Goal: Task Accomplishment & Management: Complete application form

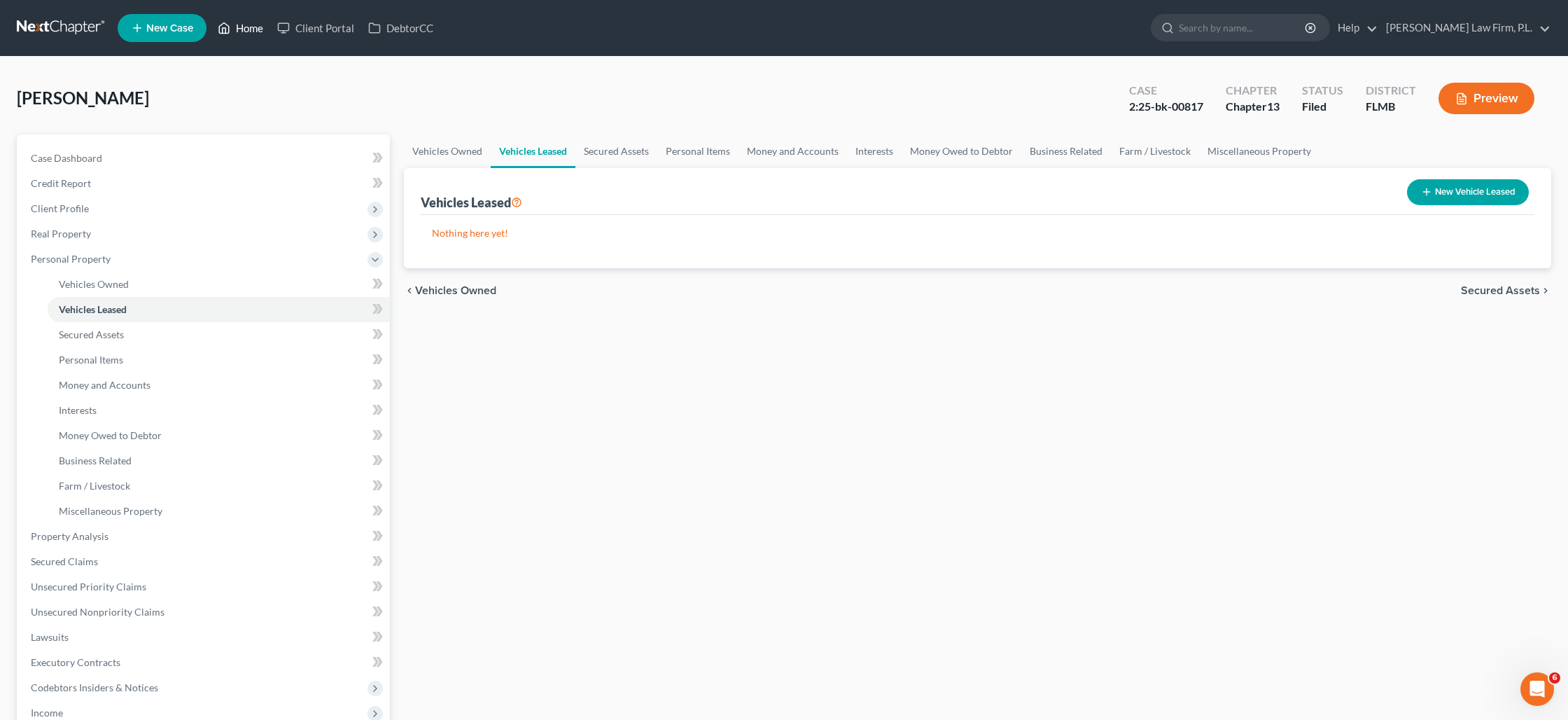
click at [248, 34] on link "Home" at bounding box center [241, 28] width 60 height 25
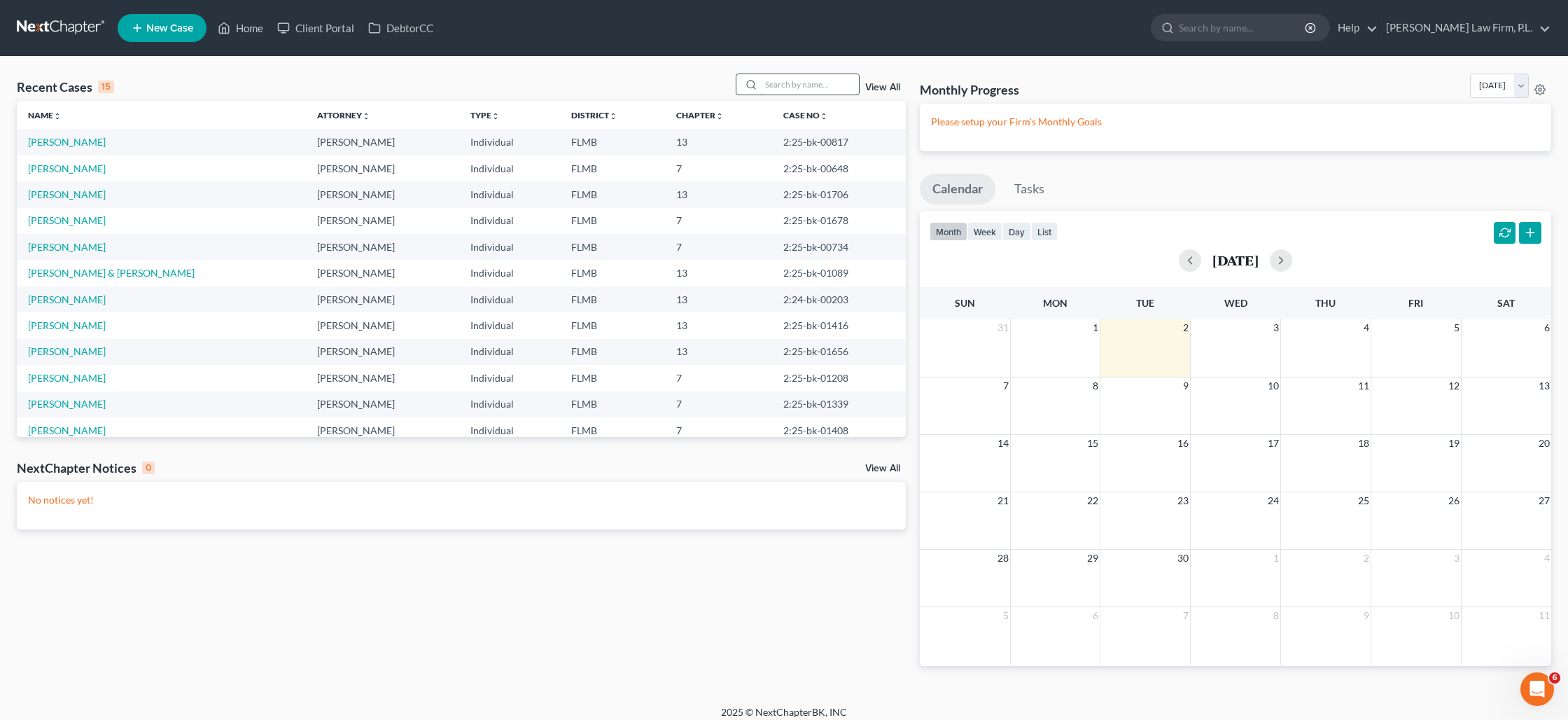
click at [792, 80] on input "search" at bounding box center [810, 84] width 98 height 20
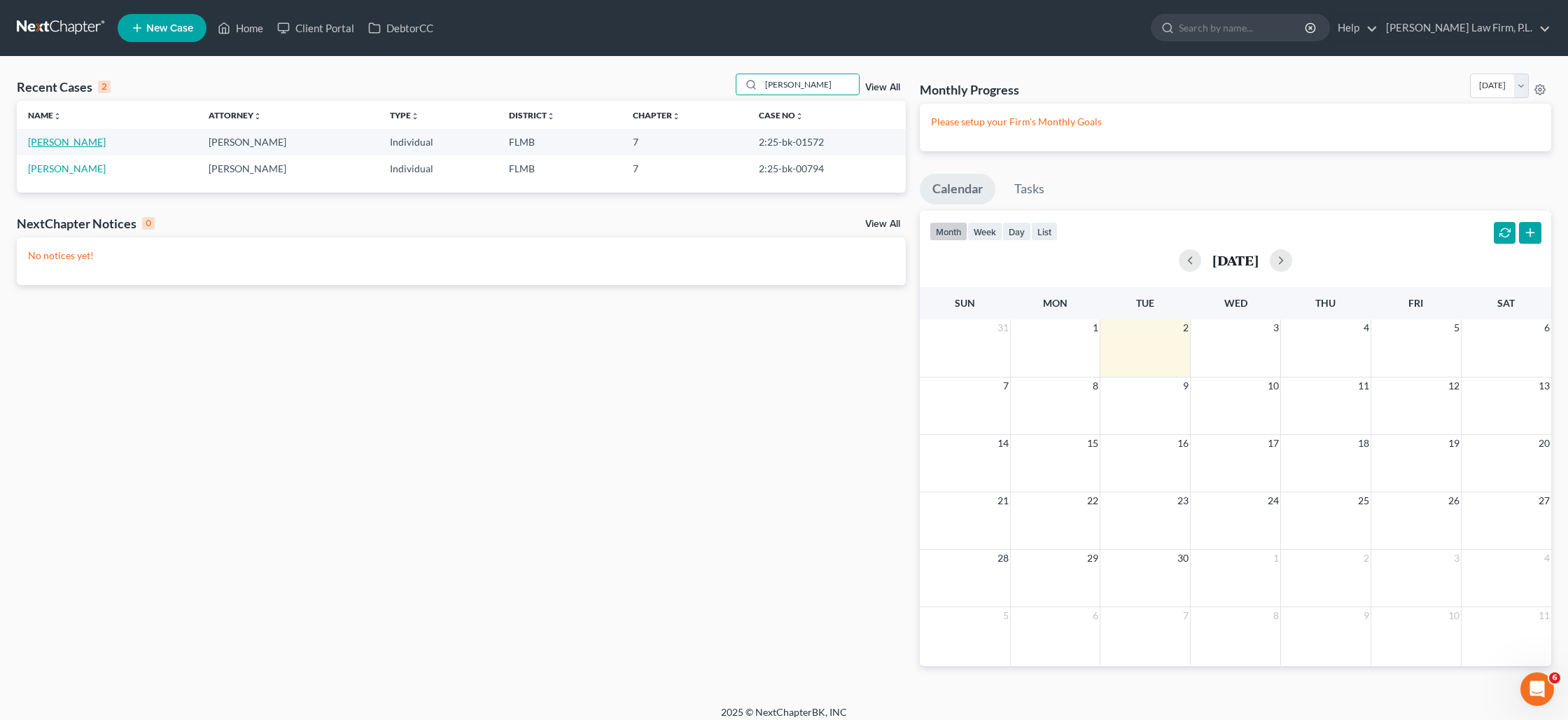
type input "[PERSON_NAME]"
click at [63, 144] on link "[PERSON_NAME]" at bounding box center [67, 142] width 77 height 12
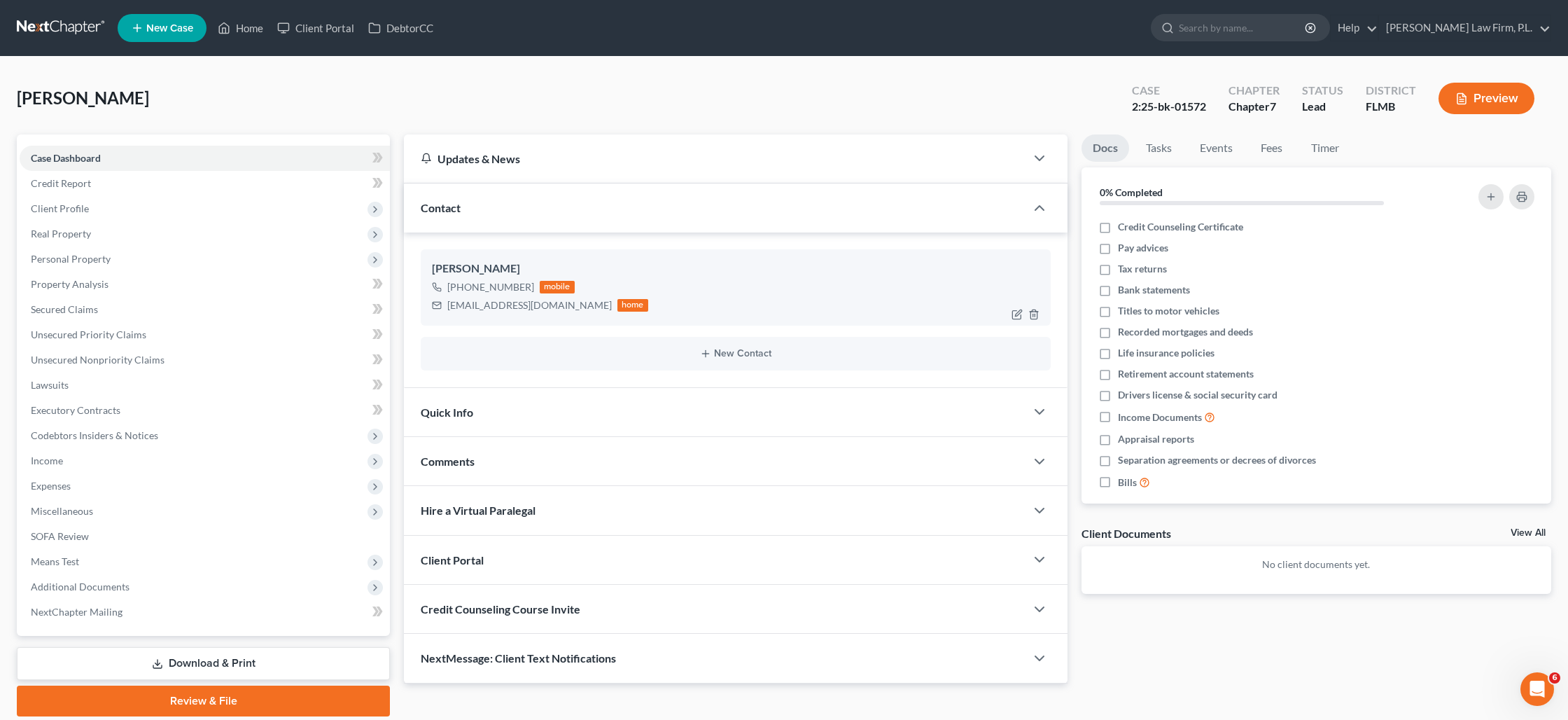
drag, startPoint x: 460, startPoint y: 286, endPoint x: 530, endPoint y: 288, distance: 70.0
click at [529, 289] on div "[PHONE_NUMBER] mobile" at bounding box center [540, 287] width 216 height 18
copy div "[PHONE_NUMBER]"
click at [61, 239] on span "Real Property" at bounding box center [205, 233] width 371 height 25
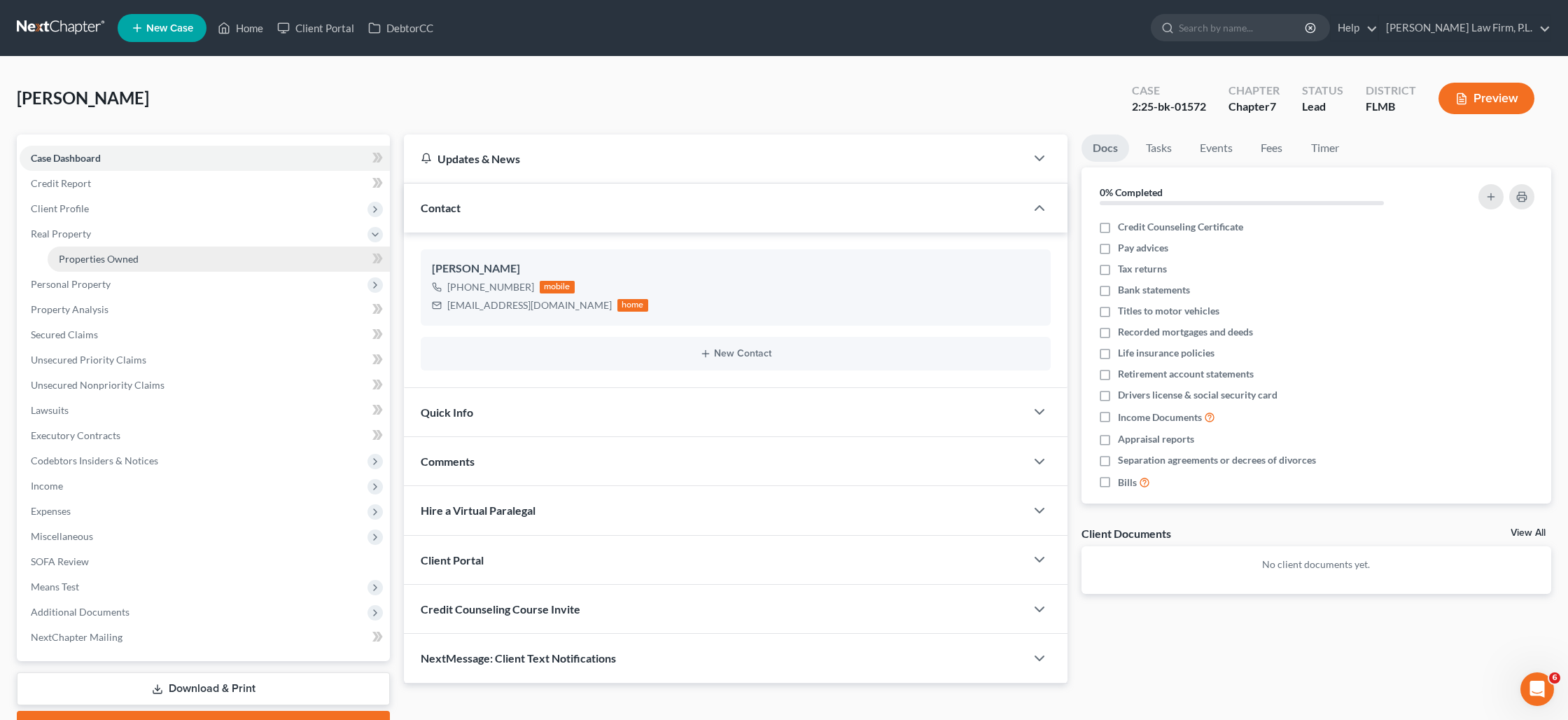
click at [84, 260] on span "Properties Owned" at bounding box center [99, 259] width 80 height 12
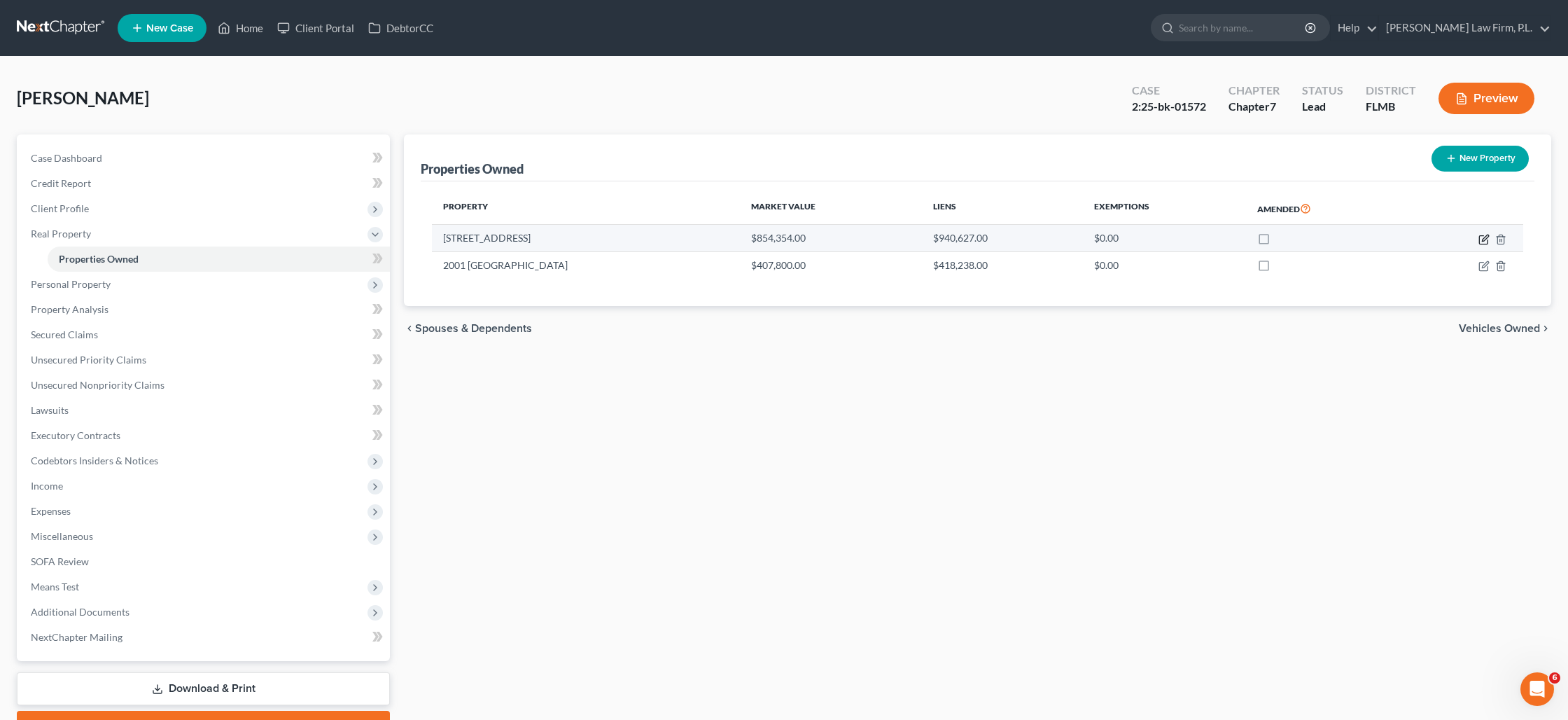
click at [1484, 242] on icon "button" at bounding box center [1484, 239] width 12 height 12
select select "9"
select select "34"
select select "3"
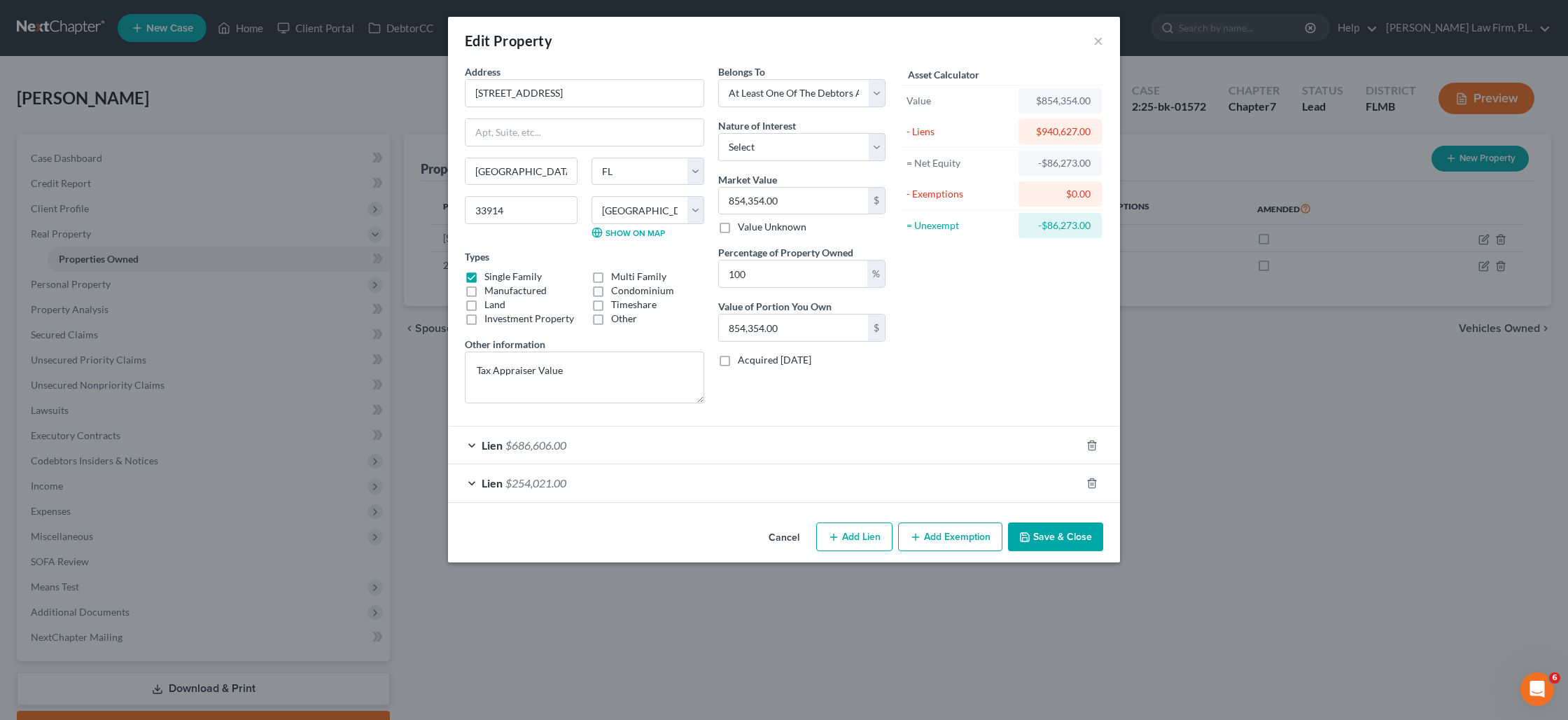
click at [774, 448] on div "Lien $686,606.00" at bounding box center [764, 445] width 633 height 37
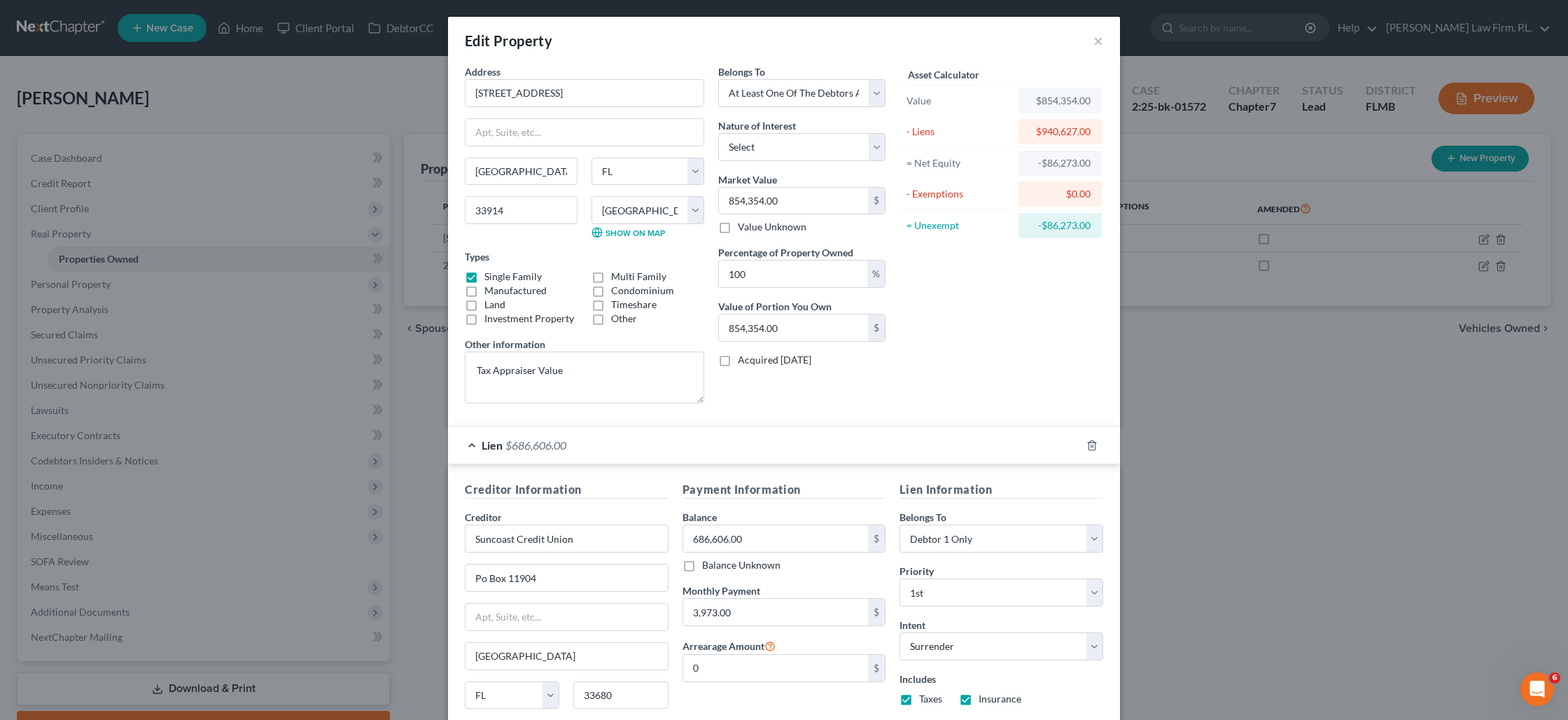
click at [1051, 398] on div "Asset Calculator Value $854,354.00 - Liens $940,627.00 = Net Equity -$86,273.00…" at bounding box center [1001, 239] width 218 height 350
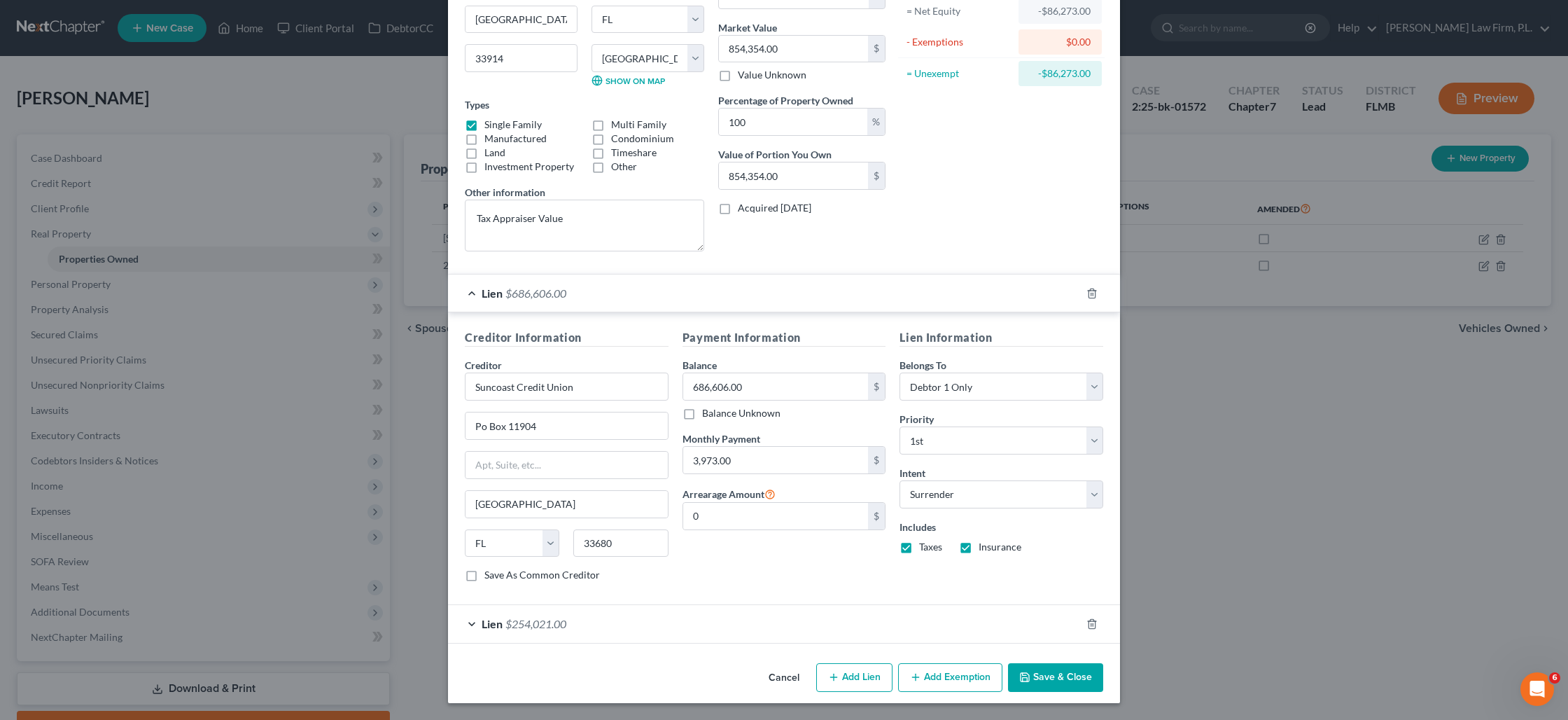
drag, startPoint x: 930, startPoint y: 287, endPoint x: 913, endPoint y: 287, distance: 17.0
click at [930, 287] on div "Lien $686,606.00" at bounding box center [764, 293] width 633 height 37
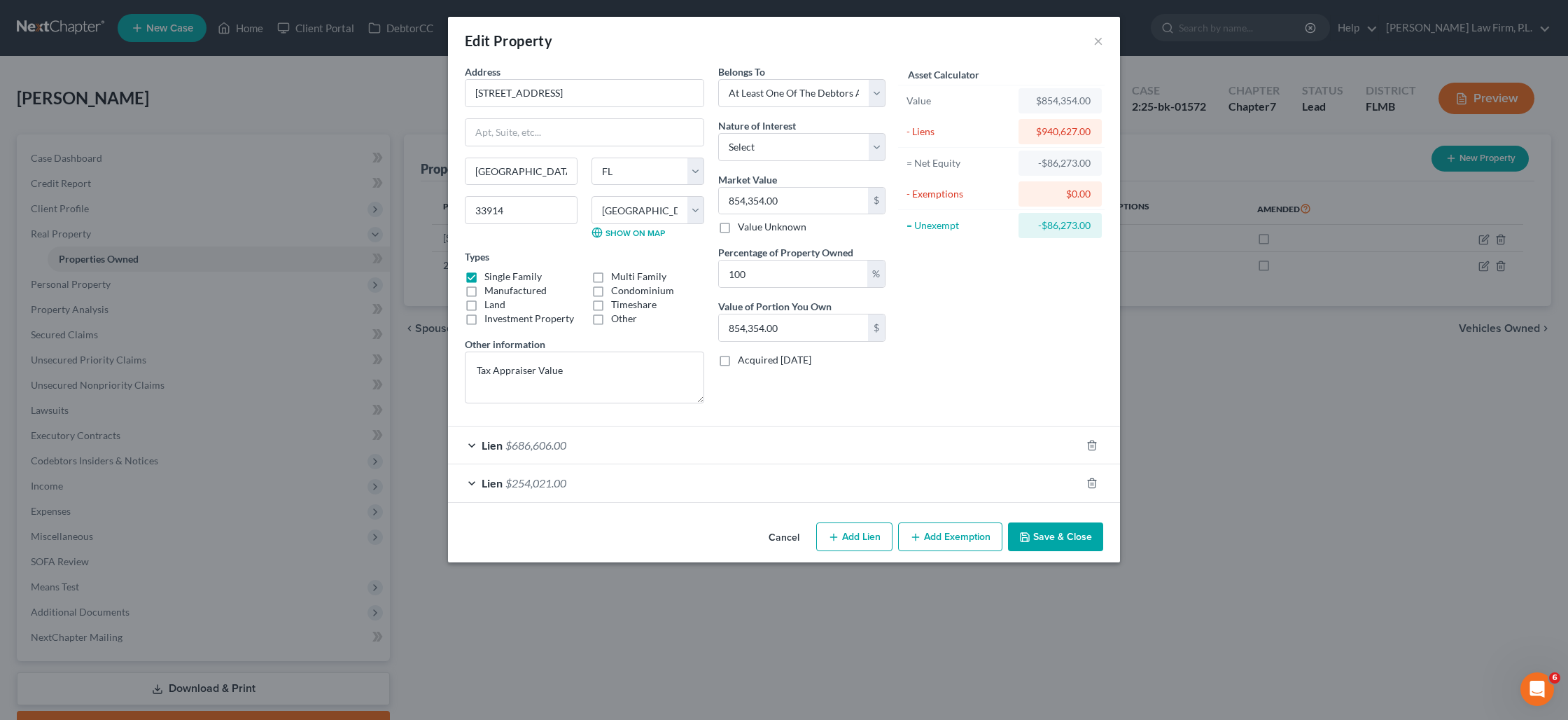
click at [1033, 542] on button "Save & Close" at bounding box center [1056, 537] width 95 height 29
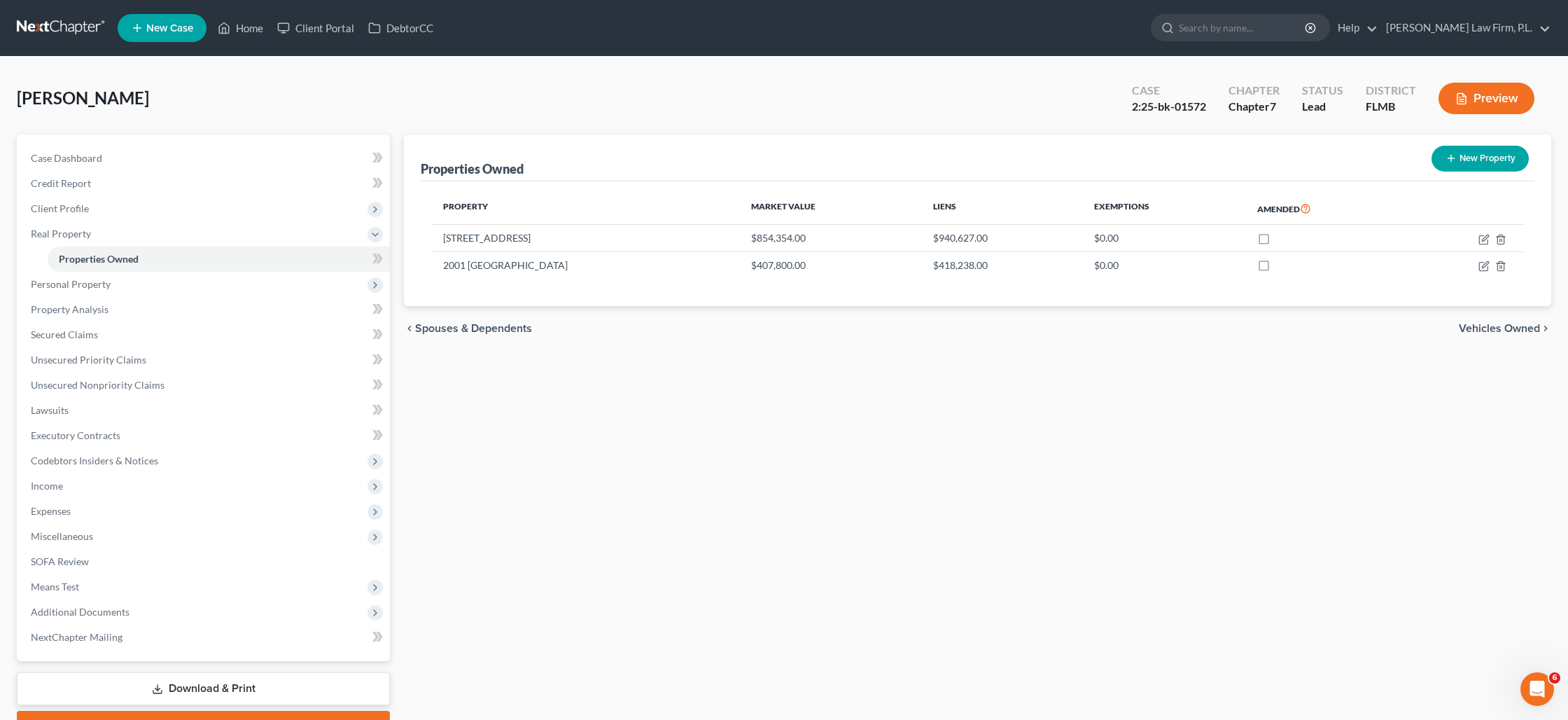
click at [174, 31] on span "New Case" at bounding box center [170, 28] width 47 height 11
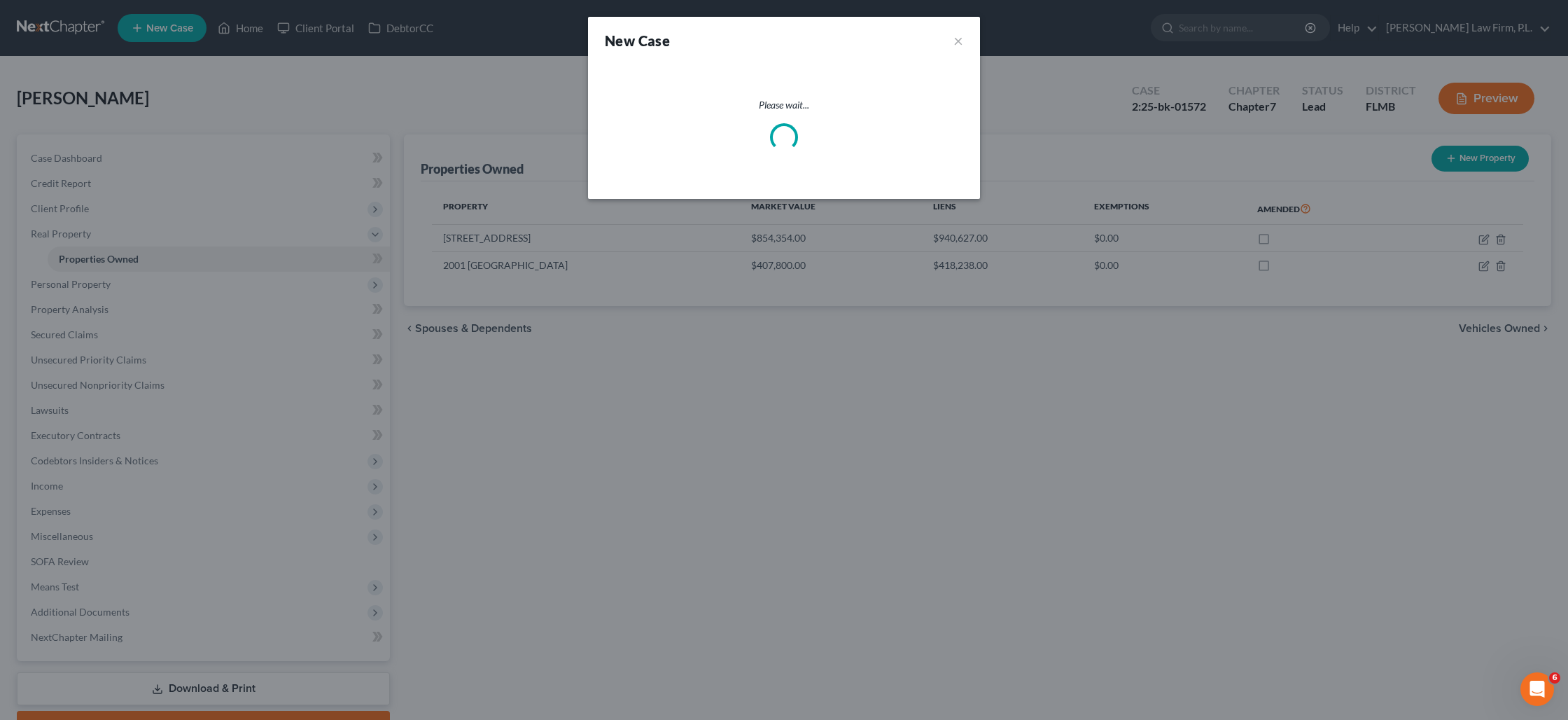
select select "15"
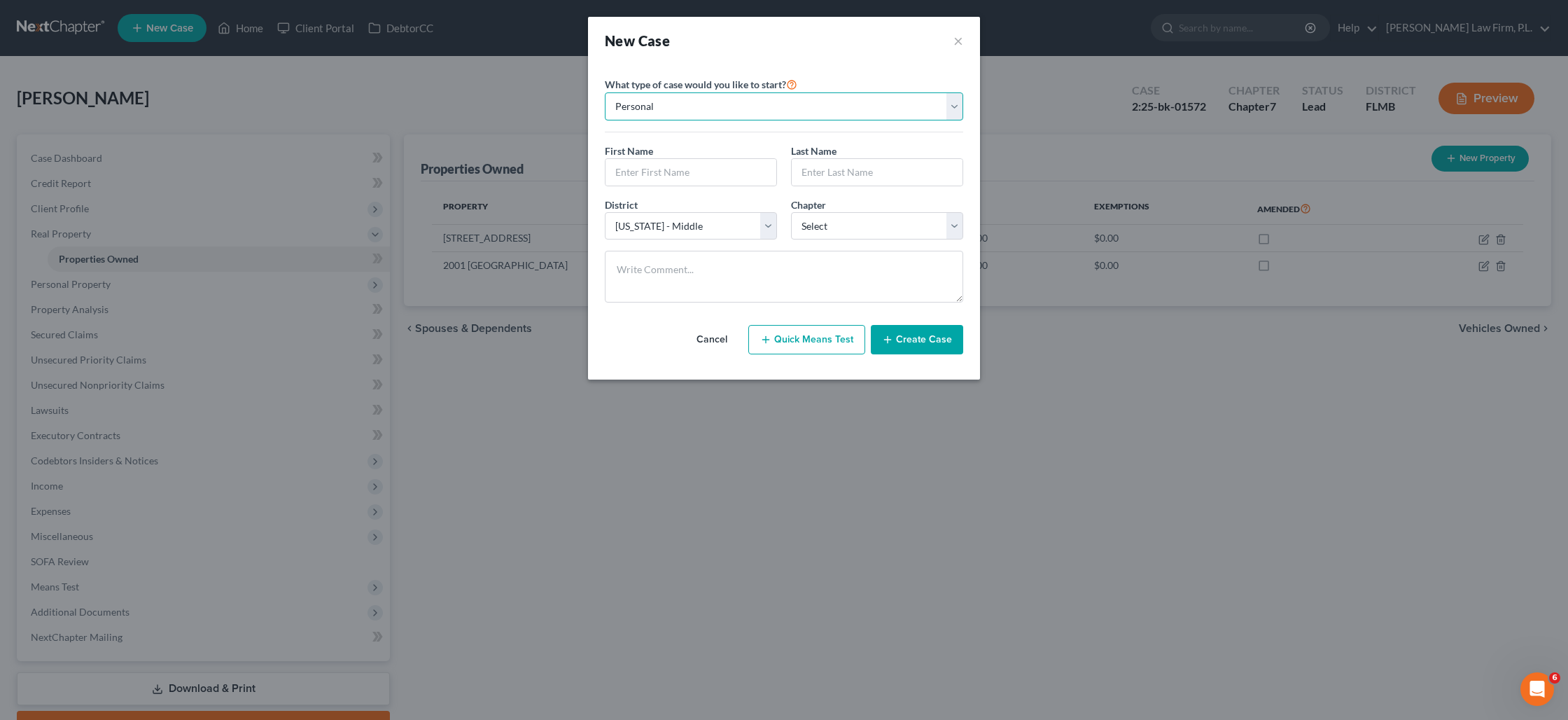
click at [705, 116] on select "Personal Business" at bounding box center [783, 106] width 358 height 28
select select "1"
click at [604, 92] on select "Personal Business" at bounding box center [783, 106] width 358 height 28
click at [669, 166] on input "text" at bounding box center [783, 172] width 357 height 27
type input "Palazzo Development Group Inc."
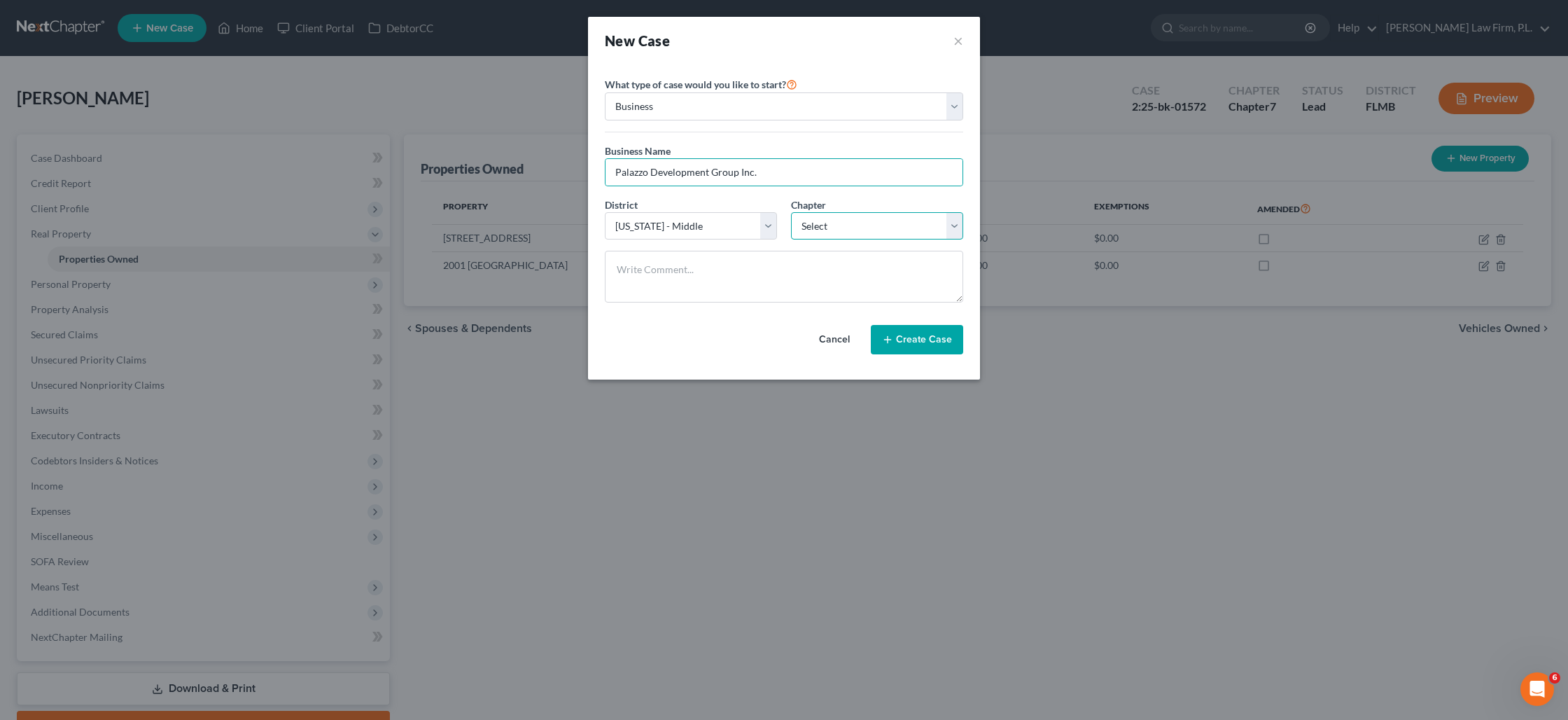
click at [808, 233] on select "Select 7 11 12" at bounding box center [877, 226] width 172 height 28
select select "1"
click at [791, 213] on select "Select 7 11 12" at bounding box center [877, 226] width 172 height 28
click at [931, 346] on button "Create Case" at bounding box center [917, 339] width 92 height 29
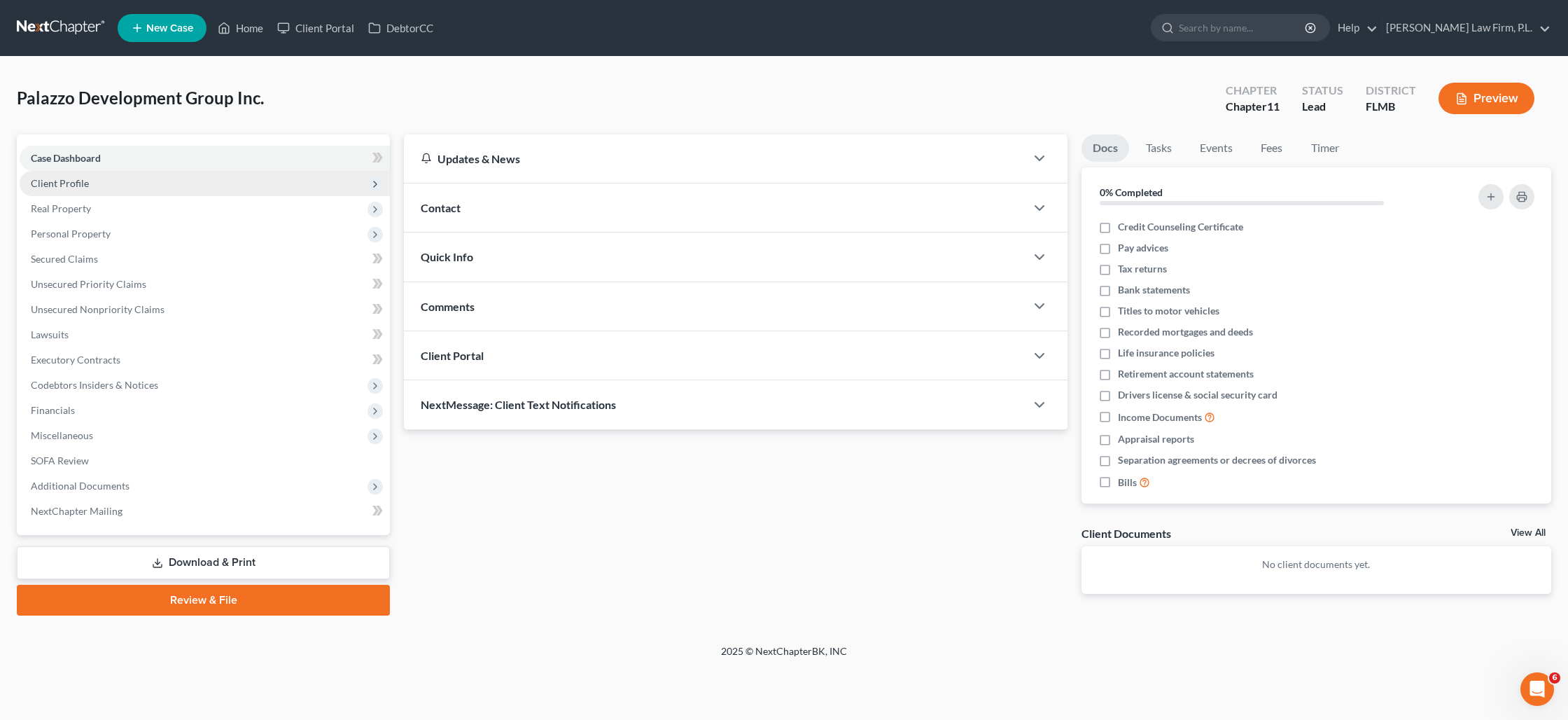
click at [108, 177] on span "Client Profile" at bounding box center [205, 183] width 371 height 25
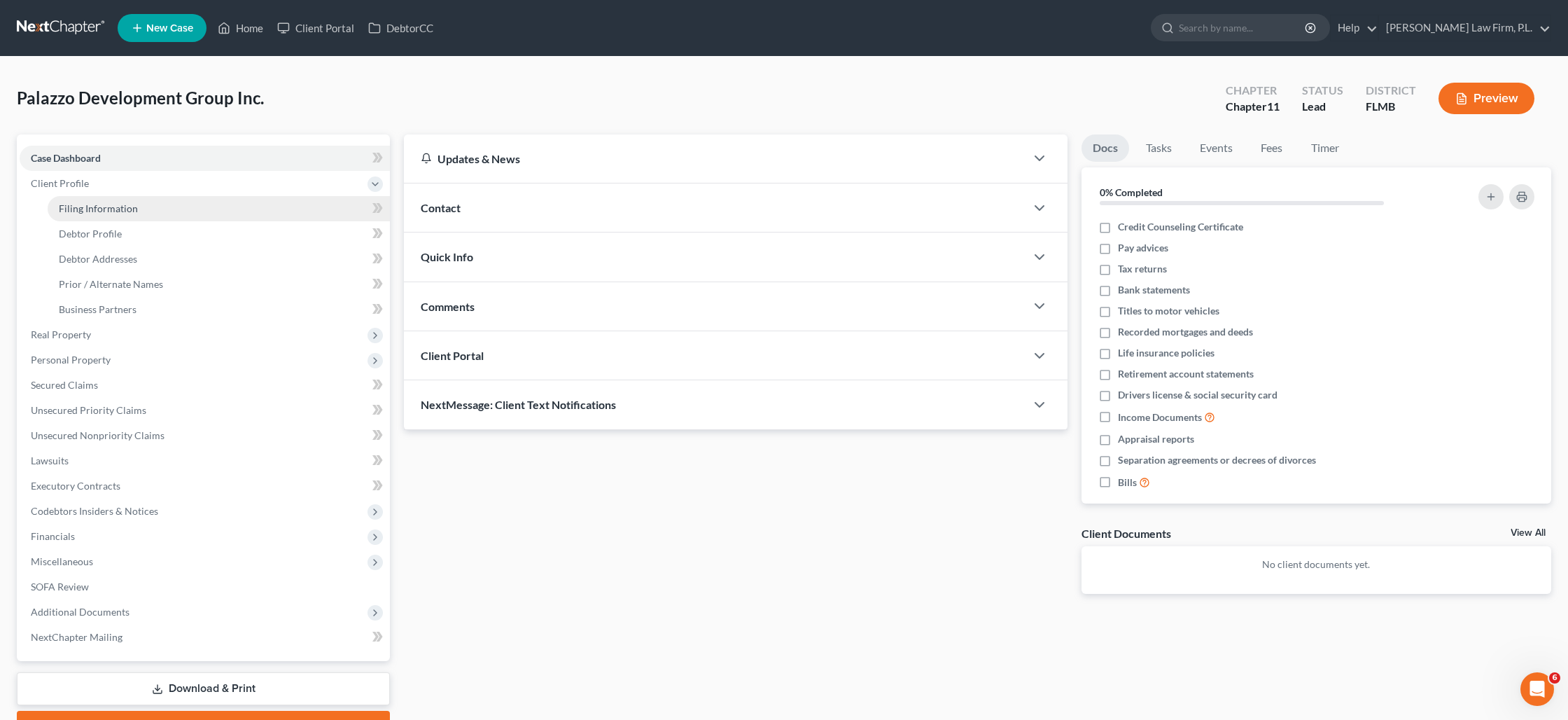
click at [112, 209] on span "Filing Information" at bounding box center [98, 209] width 79 height 12
select select "1"
select select "15"
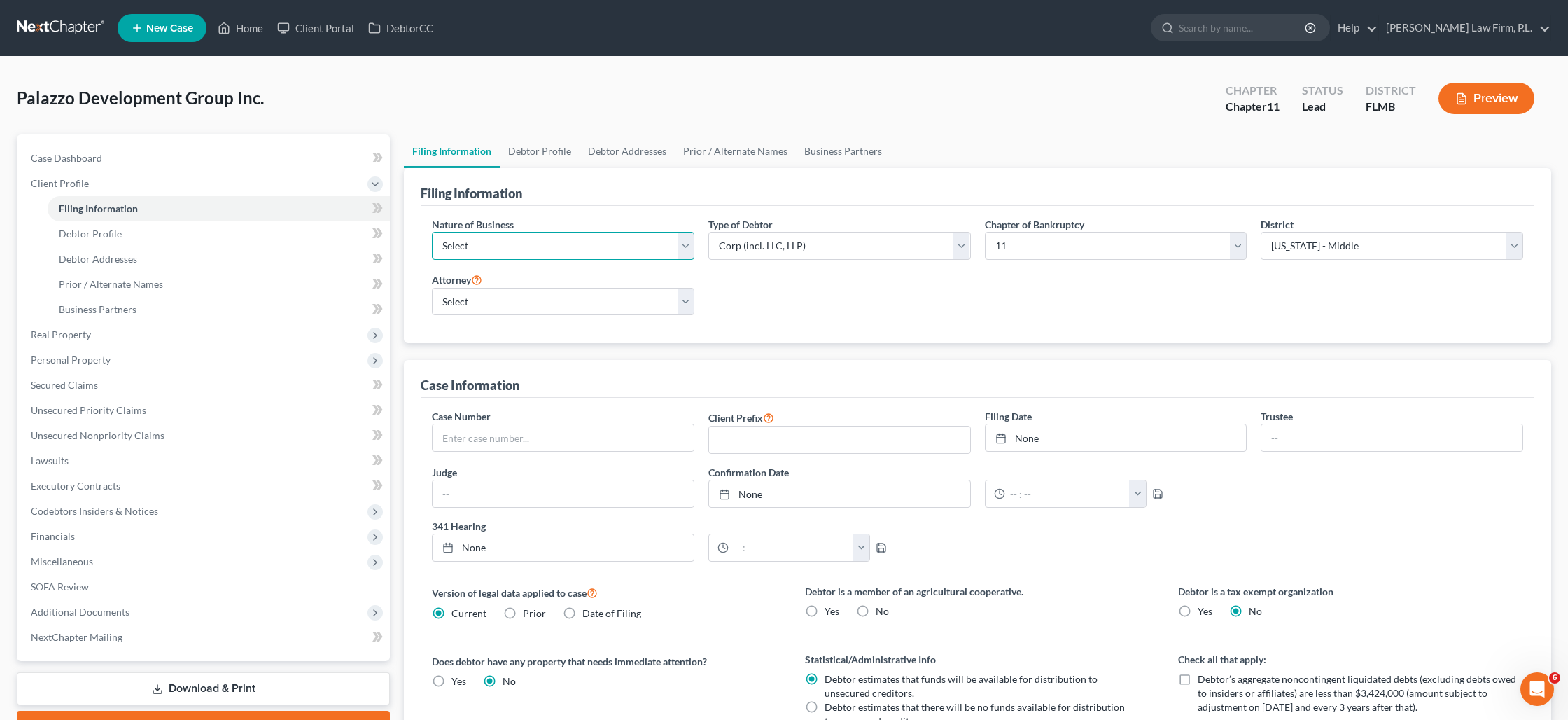
click at [473, 245] on select "Select Clearing Bank Commodity Broker Health Care Business Other Railroad Singl…" at bounding box center [563, 246] width 262 height 28
select select "3"
click at [432, 232] on select "Select Clearing Bank Commodity Broker Health Care Business Other Railroad Singl…" at bounding box center [563, 246] width 262 height 28
click at [465, 301] on select "Select [PERSON_NAME] - FLMB [PERSON_NAME] - null" at bounding box center [563, 302] width 262 height 28
select select "0"
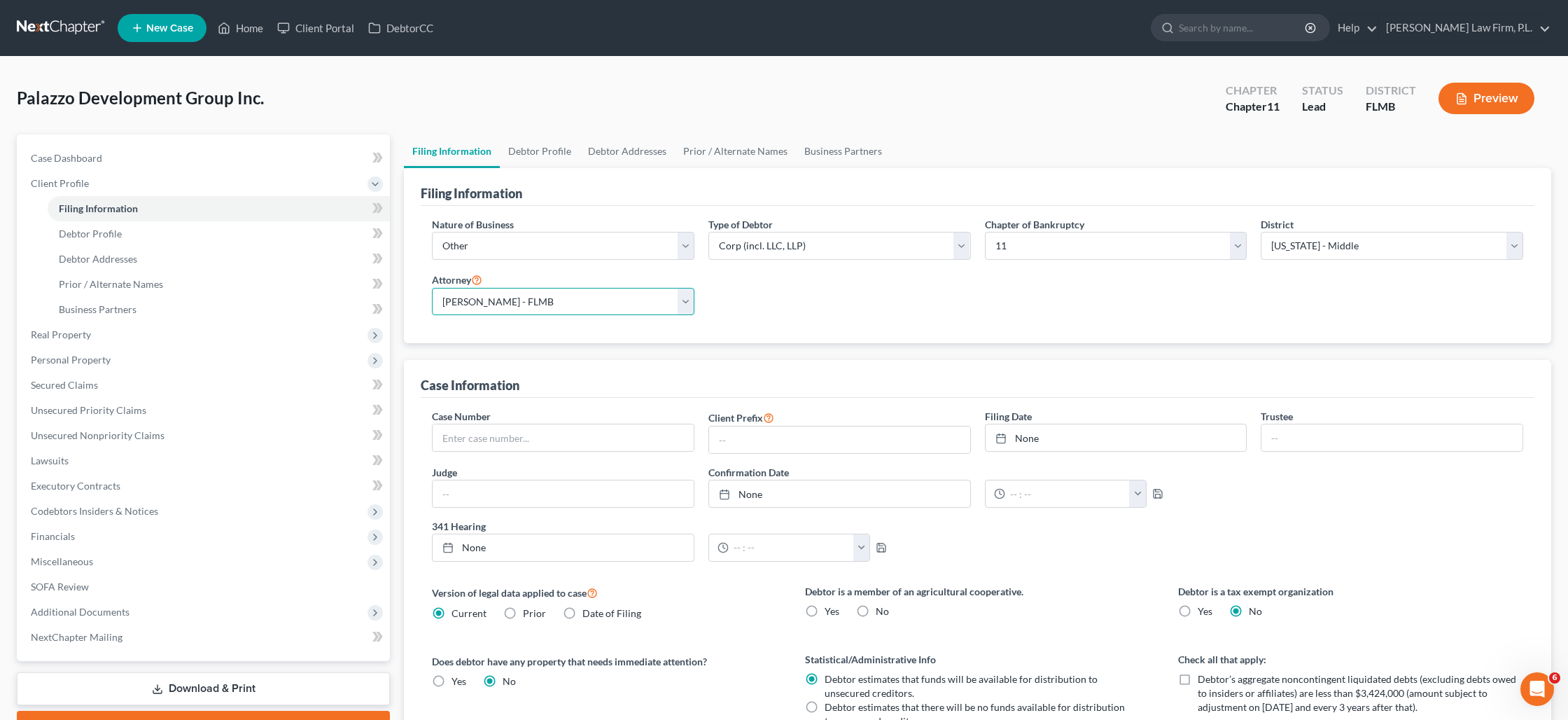
click at [432, 288] on select "Select [PERSON_NAME] - FLMB [PERSON_NAME] - null" at bounding box center [563, 302] width 262 height 28
click at [916, 251] on select "Select Partnership Corp (incl. LLC, LLP) Other" at bounding box center [839, 246] width 262 height 28
click at [708, 232] on select "Select Partnership Corp (incl. LLC, LLP) Other" at bounding box center [839, 246] width 262 height 28
click at [957, 249] on select "Select Partnership Corp (incl. LLC, LLP) Other" at bounding box center [839, 246] width 262 height 28
click at [708, 232] on select "Select Partnership Corp (incl. LLC, LLP) Other" at bounding box center [839, 246] width 262 height 28
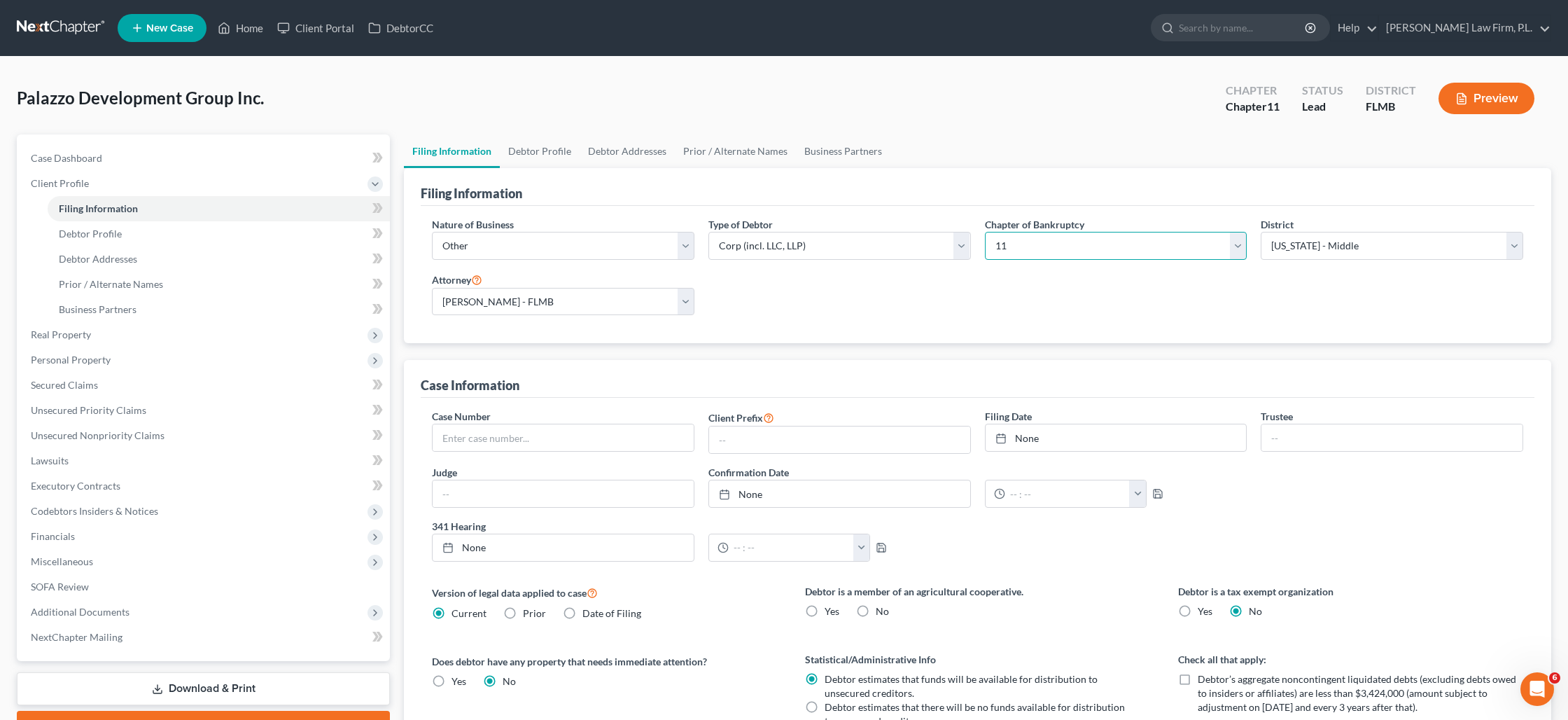
click at [1003, 252] on select "Select 7 11 12" at bounding box center [1116, 246] width 262 height 28
click at [985, 232] on select "Select 7 11 12" at bounding box center [1116, 246] width 262 height 28
click at [551, 151] on link "Debtor Profile" at bounding box center [540, 151] width 80 height 34
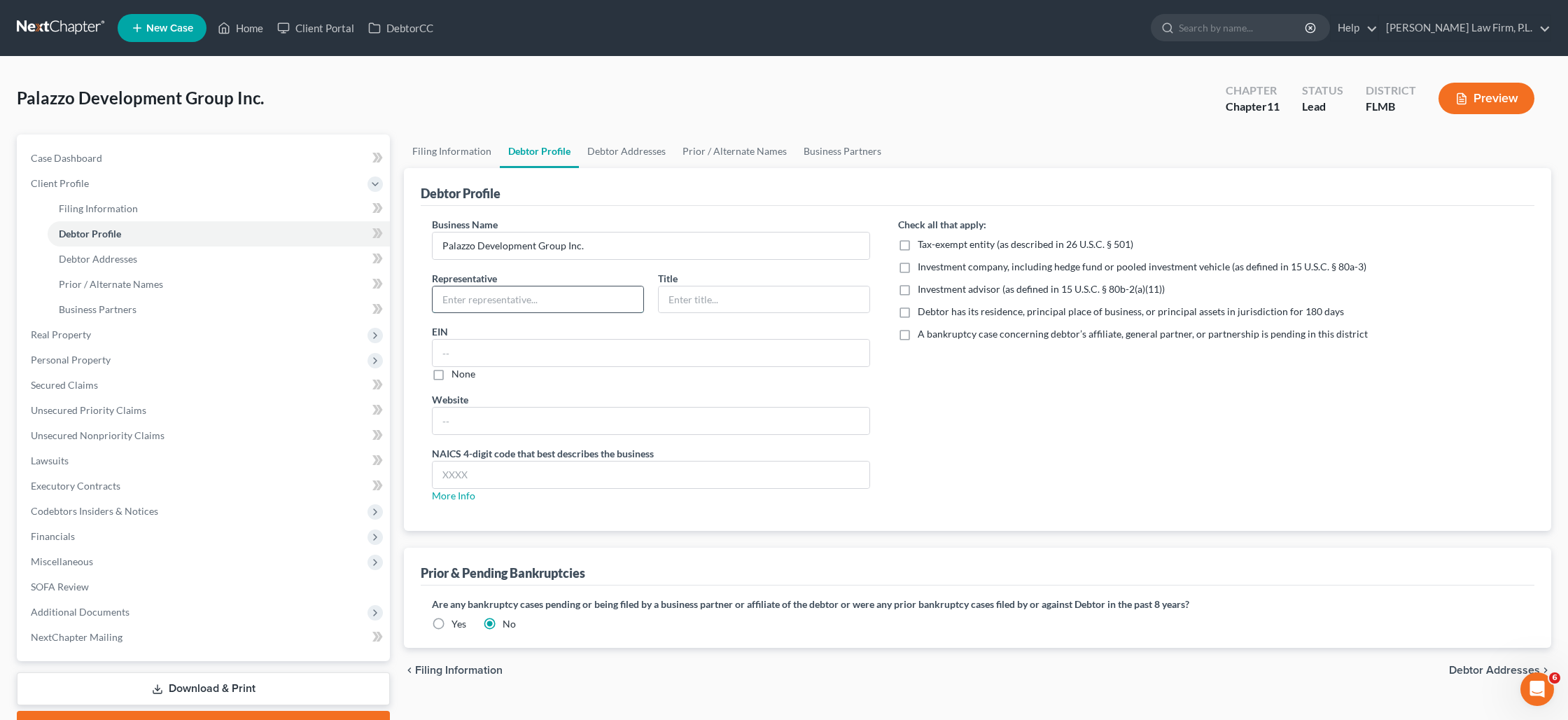
click at [532, 299] on input "text" at bounding box center [538, 299] width 211 height 27
type input "[PERSON_NAME]"
type input "Owner and President"
click at [453, 344] on input "text" at bounding box center [651, 353] width 436 height 27
type input "[US_EMPLOYER_IDENTIFICATION_NUMBER]"
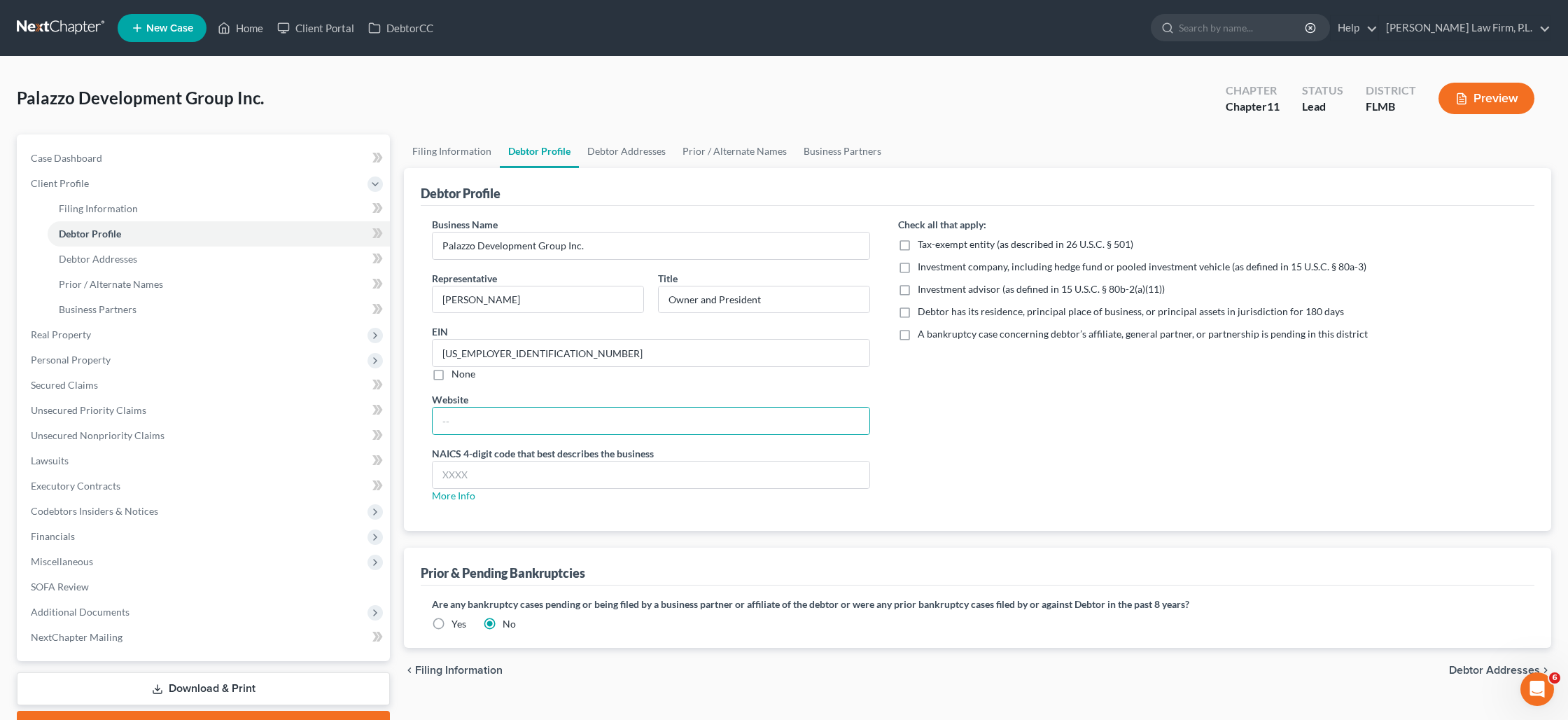
click at [917, 314] on label "Debtor has its residence, principal place of business, or principal assets in j…" at bounding box center [1131, 312] width 427 height 14
click at [924, 314] on input "Debtor has its residence, principal place of business, or principal assets in j…" at bounding box center [928, 309] width 9 height 9
checkbox input "true"
